Goal: Transaction & Acquisition: Book appointment/travel/reservation

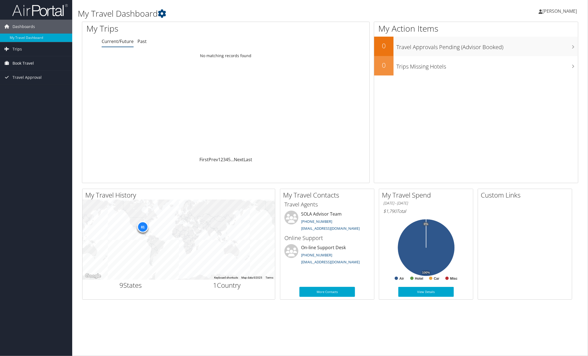
click at [32, 62] on span "Book Travel" at bounding box center [22, 63] width 21 height 14
click at [45, 81] on link "Book/Manage Online Trips" at bounding box center [36, 83] width 72 height 8
